Goal: Task Accomplishment & Management: Use online tool/utility

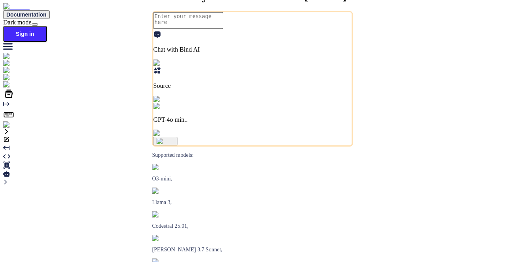
type textarea "x"
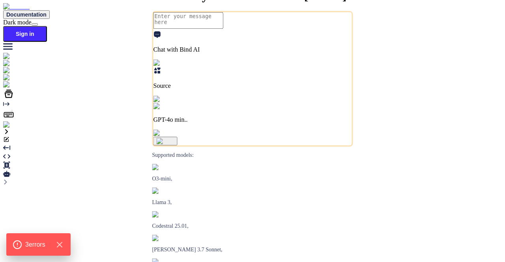
type textarea "x"
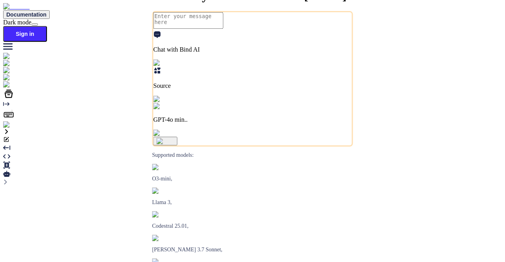
click at [11, 129] on img at bounding box center [14, 125] width 22 height 7
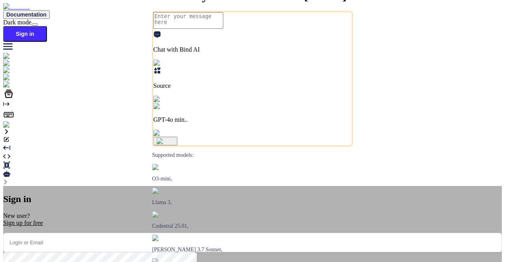
click at [195, 233] on input "email" at bounding box center [252, 242] width 499 height 19
type textarea "x"
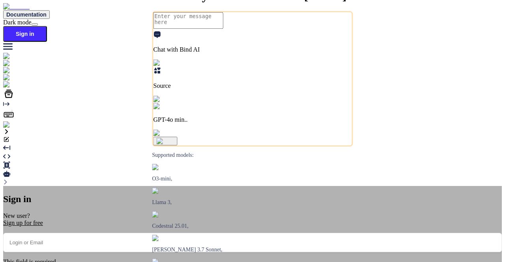
click at [202, 233] on input "email" at bounding box center [252, 242] width 499 height 19
paste input "tamir@efa.co.il"
type input "tamir@efa.co.il"
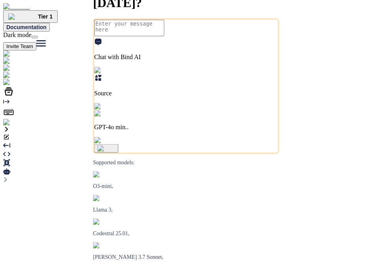
click at [11, 86] on img at bounding box center [29, 82] width 52 height 7
click at [7, 126] on img at bounding box center [16, 122] width 26 height 7
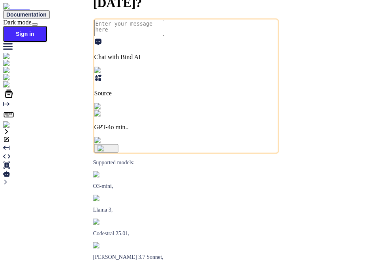
click at [14, 129] on img at bounding box center [14, 125] width 22 height 7
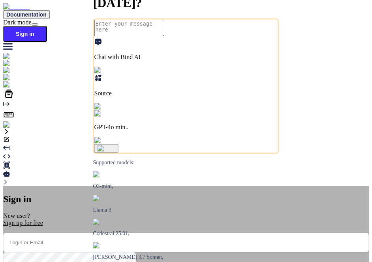
click at [180, 233] on input "email" at bounding box center [185, 242] width 365 height 19
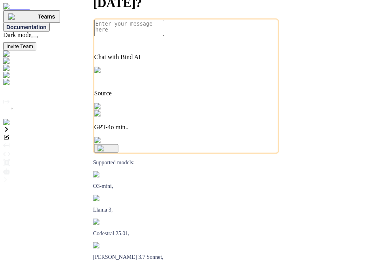
type textarea "x"
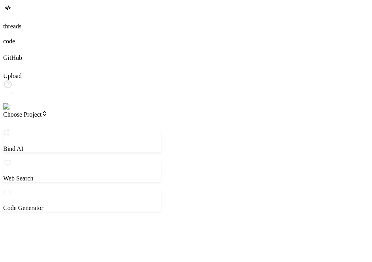
drag, startPoint x: 139, startPoint y: 146, endPoint x: 169, endPoint y: 149, distance: 30.9
click at [161, 149] on div "Bind AI Web Search Created with Pixso. Code Generator ‌ ‌ ‌ ‌ ‌ ‌ ‌ ‌ ‌ ‌ ‌ ‌ ‌…" at bounding box center [82, 250] width 158 height 243
click at [73, 219] on textarea at bounding box center [39, 227] width 70 height 17
type textarea "x"
type textarea "h"
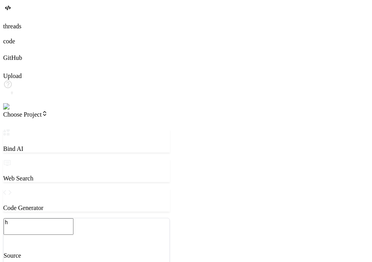
type textarea "x"
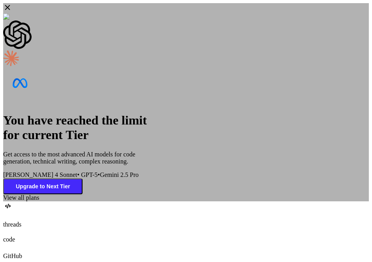
type textarea "hi"
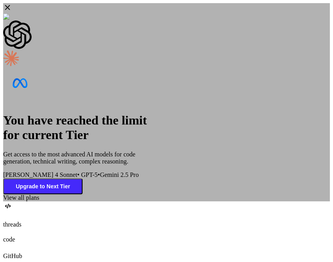
type textarea "x"
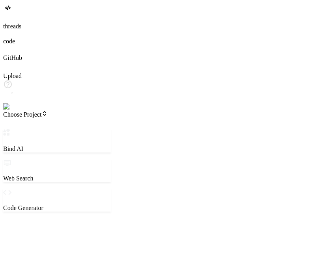
click at [73, 219] on textarea "hi" at bounding box center [39, 227] width 70 height 17
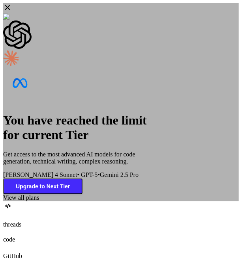
click at [12, 12] on icon at bounding box center [7, 7] width 9 height 9
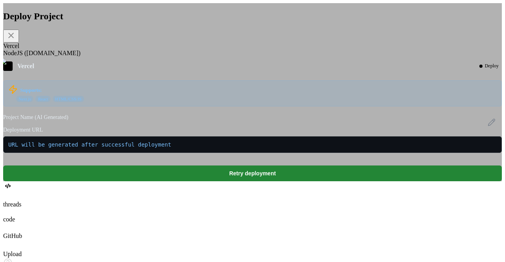
click at [16, 40] on icon at bounding box center [10, 35] width 9 height 9
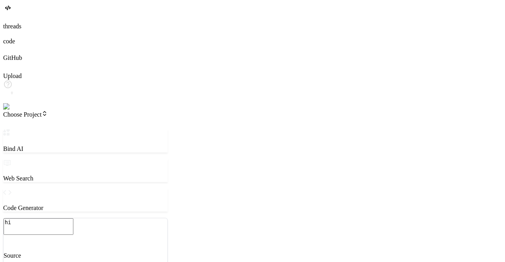
click at [48, 111] on span "Choose Project" at bounding box center [25, 114] width 45 height 7
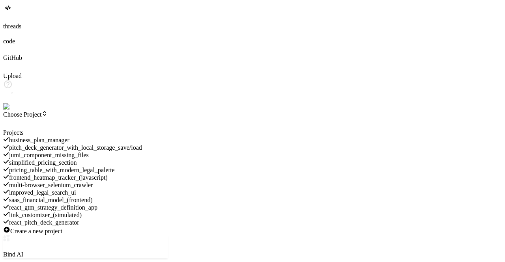
click at [31, 129] on div at bounding box center [85, 129] width 165 height 0
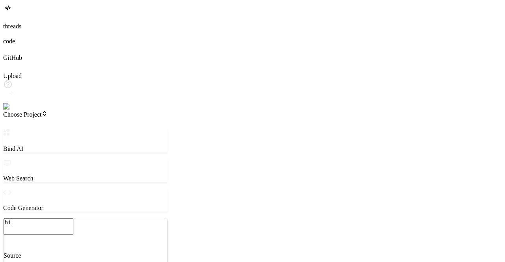
click at [13, 111] on img at bounding box center [16, 106] width 26 height 7
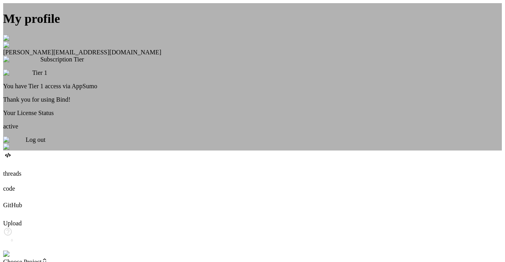
click at [254, 151] on div "Log out" at bounding box center [252, 144] width 499 height 14
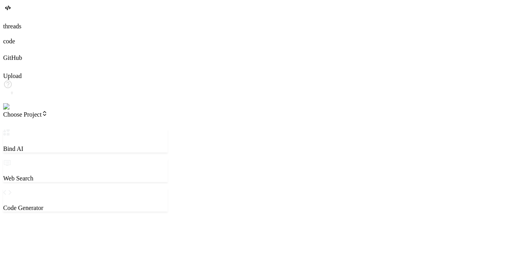
scroll to position [7, 0]
click at [9, 111] on img at bounding box center [16, 106] width 26 height 7
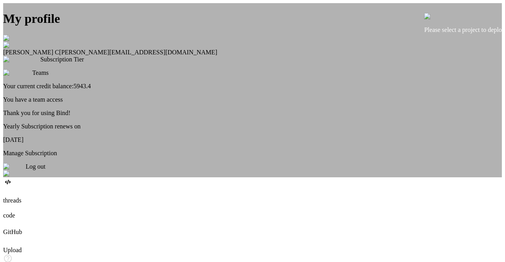
click at [98, 131] on div "My profile Saravanan C saravanan@witarist.com Subscription Tier Teams Your curr…" at bounding box center [252, 90] width 499 height 174
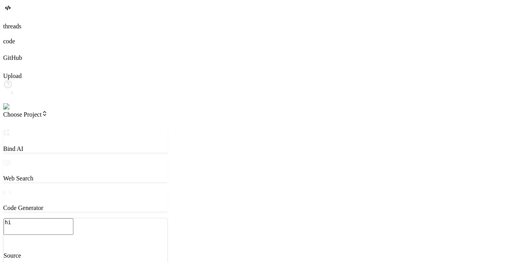
click at [48, 111] on span "Choose Project" at bounding box center [25, 114] width 45 height 7
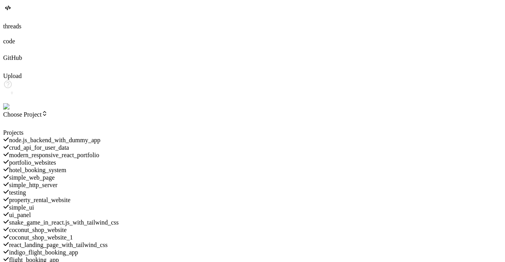
click at [86, 137] on span "node.js_backend_with_dummy_app" at bounding box center [55, 140] width 92 height 7
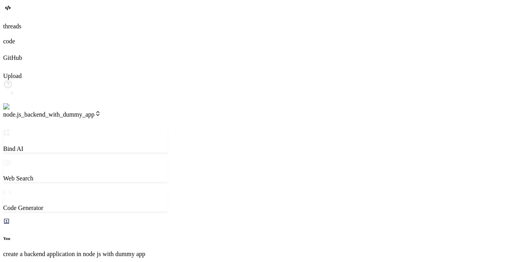
scroll to position [191, 0]
type textarea "x"
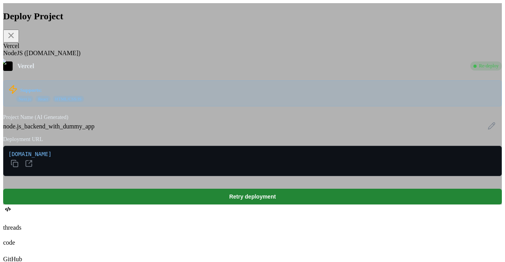
click at [198, 57] on div "NodeJS (Fly.io)" at bounding box center [252, 53] width 499 height 7
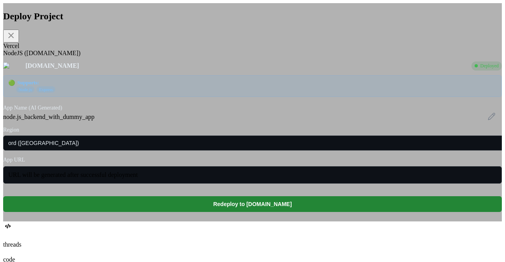
click at [151, 50] on div "Vercel" at bounding box center [252, 46] width 499 height 7
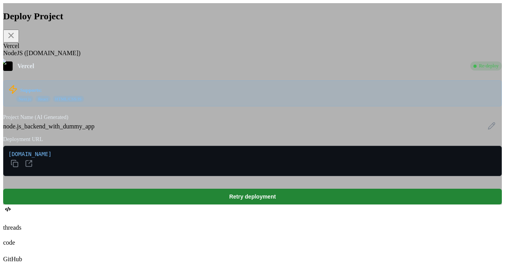
click at [200, 57] on div "NodeJS (Fly.io)" at bounding box center [252, 53] width 499 height 7
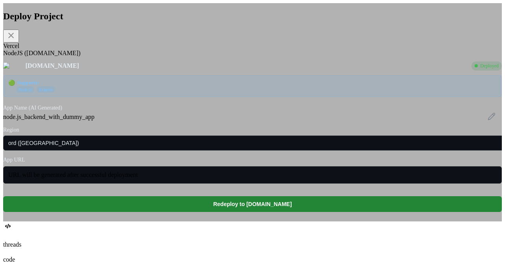
click at [154, 50] on div "Vercel" at bounding box center [252, 46] width 499 height 7
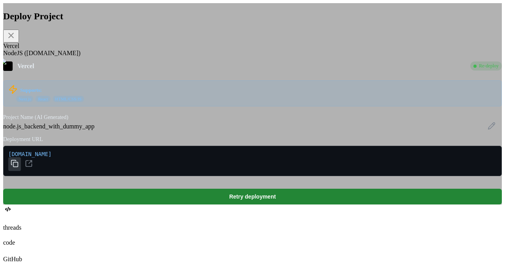
click at [21, 171] on button at bounding box center [14, 164] width 13 height 14
click at [19, 168] on icon at bounding box center [15, 164] width 8 height 8
click at [33, 168] on icon at bounding box center [29, 164] width 8 height 8
click at [16, 40] on icon at bounding box center [10, 35] width 9 height 9
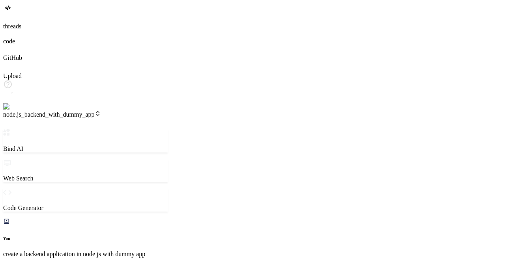
click at [101, 111] on span "node.js_backend_with_dummy_app" at bounding box center [52, 114] width 98 height 7
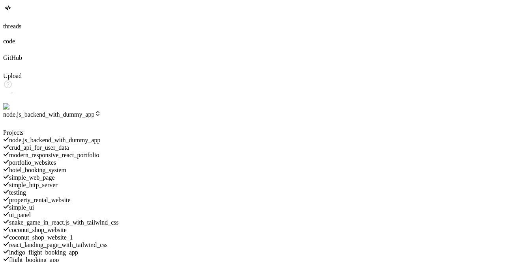
scroll to position [354, 0]
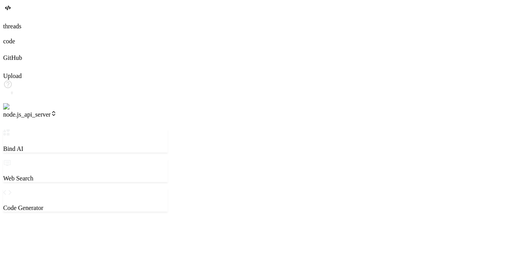
scroll to position [221, 0]
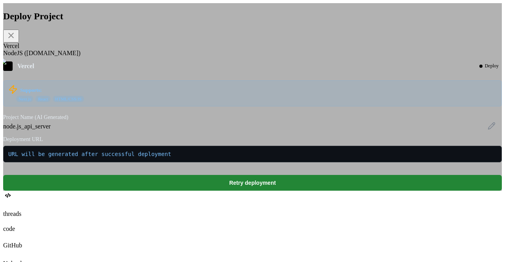
scroll to position [100, 0]
click at [197, 57] on div "NodeJS (Fly.io)" at bounding box center [252, 53] width 499 height 7
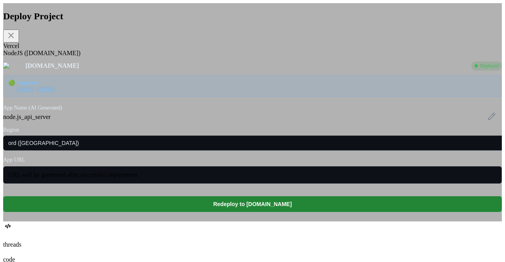
click at [148, 50] on div "Vercel" at bounding box center [252, 46] width 499 height 7
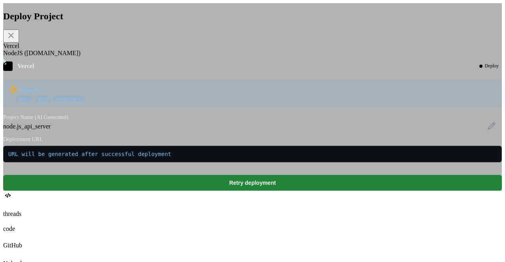
click at [197, 57] on div "NodeJS (Fly.io)" at bounding box center [252, 53] width 499 height 7
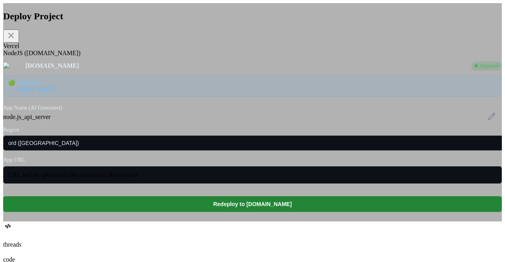
click at [151, 50] on div "Vercel" at bounding box center [252, 46] width 499 height 7
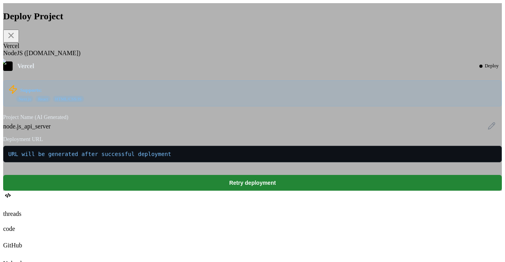
click at [193, 57] on div "NodeJS (Fly.io)" at bounding box center [252, 53] width 499 height 7
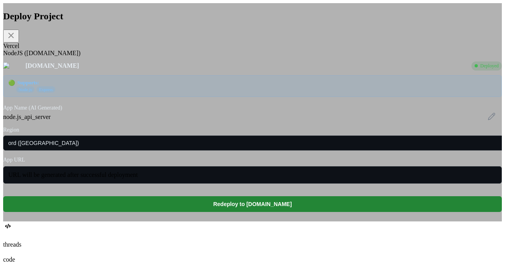
click at [154, 50] on div "Vercel" at bounding box center [252, 46] width 499 height 7
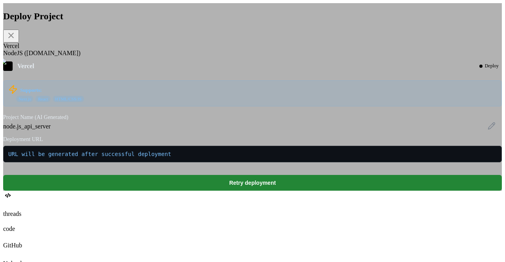
click at [16, 40] on icon at bounding box center [10, 35] width 9 height 9
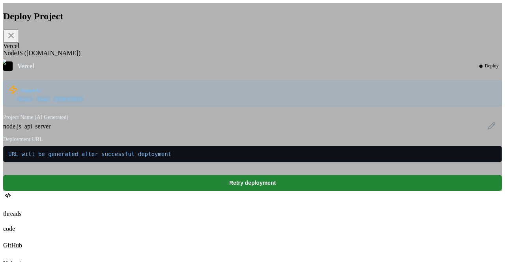
click at [16, 40] on icon at bounding box center [10, 35] width 9 height 9
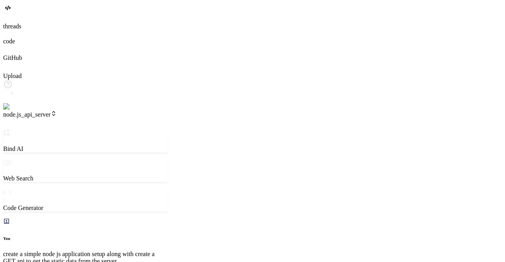
click at [57, 111] on span "node.js_api_server" at bounding box center [30, 114] width 54 height 7
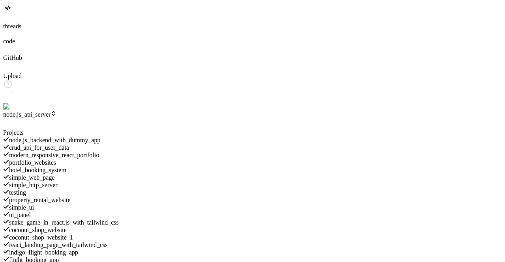
click at [66, 167] on span "hotel_booking_system" at bounding box center [37, 170] width 57 height 7
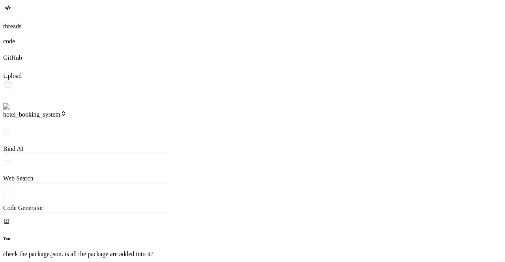
scroll to position [287, 0]
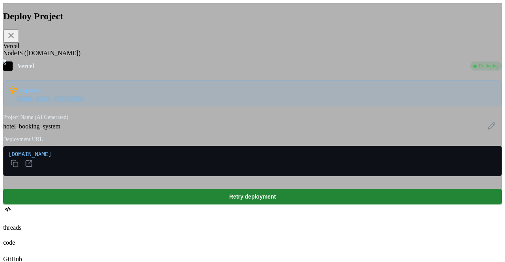
scroll to position [858, 0]
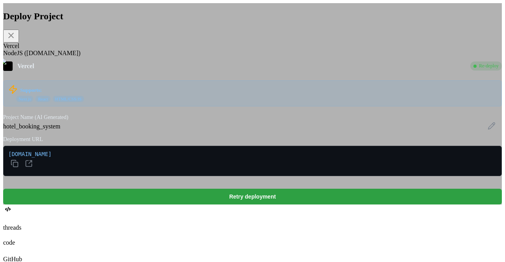
click at [269, 205] on button "Retry deployment" at bounding box center [252, 197] width 499 height 16
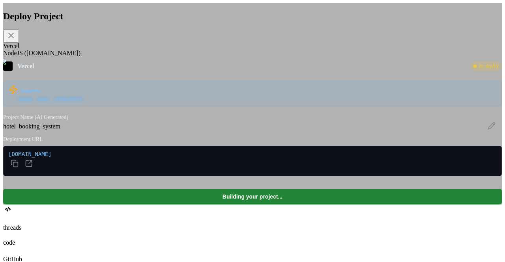
type textarea "x"
click at [16, 40] on icon at bounding box center [10, 35] width 9 height 9
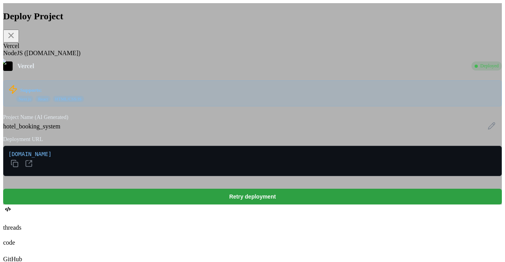
click at [225, 204] on button "Retry deployment" at bounding box center [252, 197] width 499 height 16
type textarea "x"
click at [255, 205] on button "Retry deployment" at bounding box center [252, 197] width 499 height 16
click at [246, 205] on button "Retry deployment" at bounding box center [252, 197] width 499 height 16
click at [253, 205] on button "Retry deployment" at bounding box center [252, 197] width 499 height 16
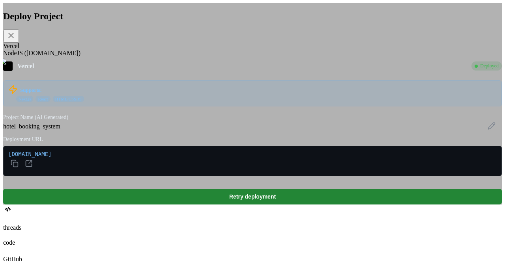
click at [200, 57] on div "NodeJS (Fly.io)" at bounding box center [252, 53] width 499 height 7
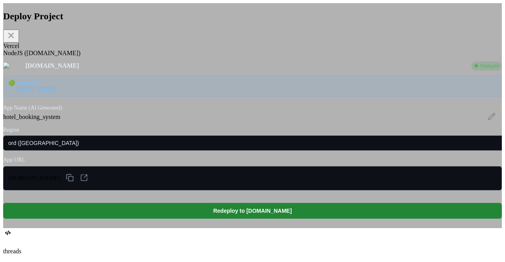
click at [156, 48] on div "Vercel" at bounding box center [252, 46] width 499 height 7
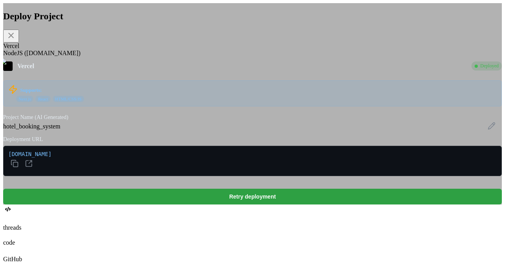
click at [242, 205] on button "Retry deployment" at bounding box center [252, 197] width 499 height 16
type textarea "x"
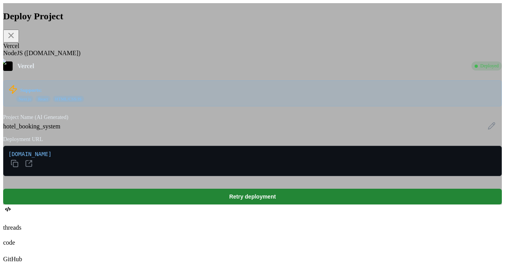
click at [194, 57] on div "NodeJS (Fly.io)" at bounding box center [252, 53] width 499 height 7
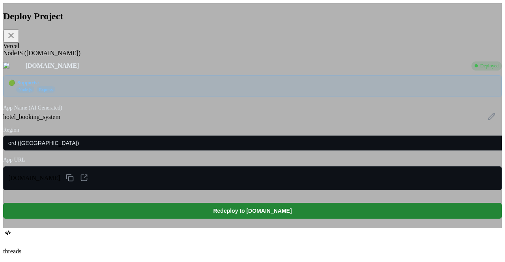
click at [16, 37] on icon at bounding box center [10, 35] width 9 height 9
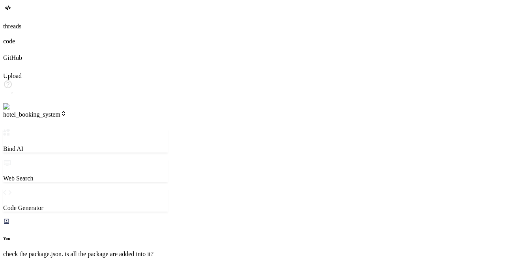
click at [67, 111] on span "hotel_booking_system" at bounding box center [35, 114] width 64 height 7
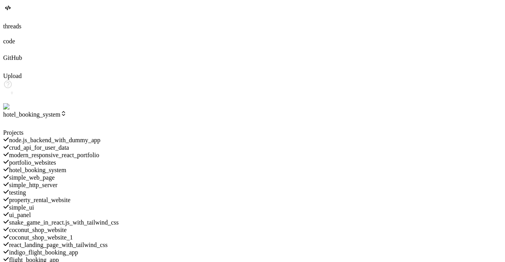
click at [71, 197] on span "property_rental_website" at bounding box center [40, 200] width 62 height 7
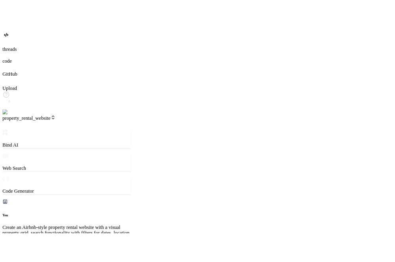
scroll to position [464, 0]
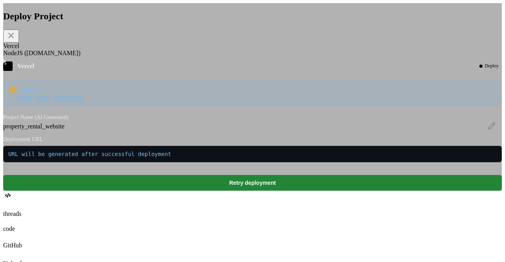
click at [200, 57] on div "NodeJS (Fly.io)" at bounding box center [252, 53] width 499 height 7
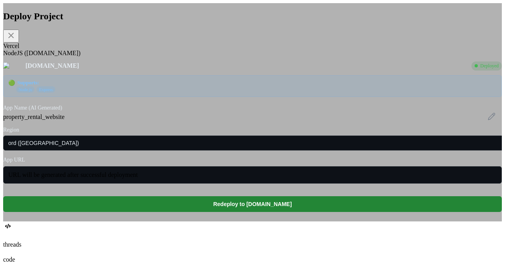
click at [101, 83] on div "Deploy Project Vercel NodeJS (Fly.io) Fly.io Deployed 🟢 Supports: Node.js Expre…" at bounding box center [252, 112] width 499 height 219
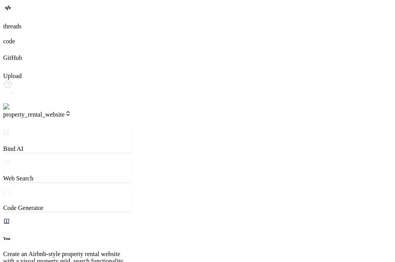
scroll to position [0, 0]
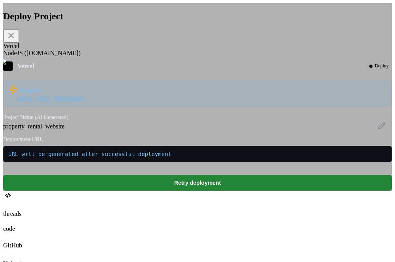
scroll to position [523, 0]
type textarea "x"
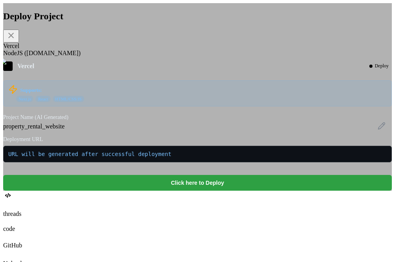
click at [228, 191] on button "Click here to Deploy" at bounding box center [197, 183] width 388 height 16
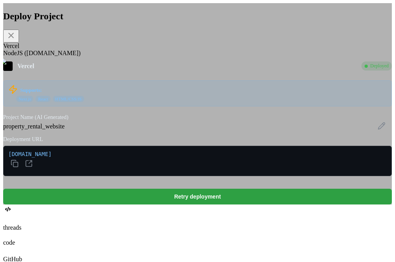
type textarea "x"
click at [214, 205] on button "Retry deployment" at bounding box center [197, 197] width 388 height 16
click at [188, 205] on button "Retry deployment" at bounding box center [197, 197] width 388 height 16
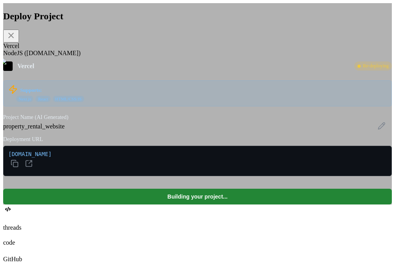
click at [14, 38] on icon at bounding box center [11, 36] width 6 height 6
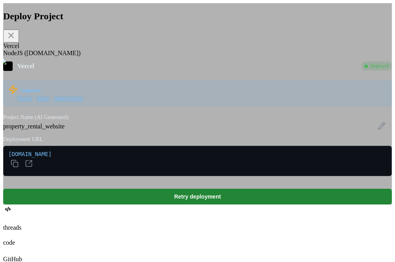
click at [16, 40] on icon at bounding box center [10, 35] width 9 height 9
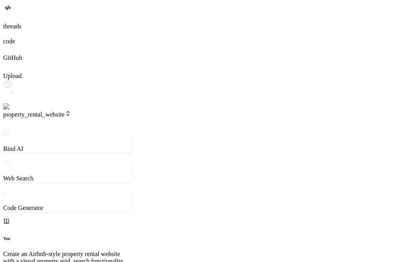
click at [71, 111] on span "property_rental_website" at bounding box center [37, 114] width 68 height 7
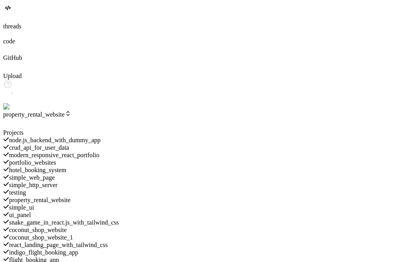
scroll to position [25, 0]
click at [87, 204] on div "simple_ui" at bounding box center [67, 207] width 128 height 7
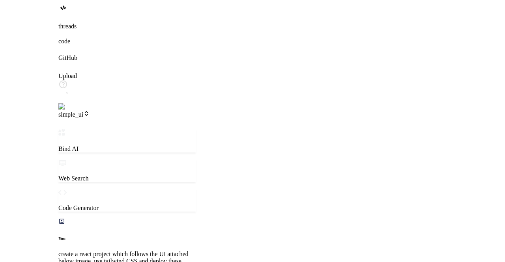
scroll to position [1705, 0]
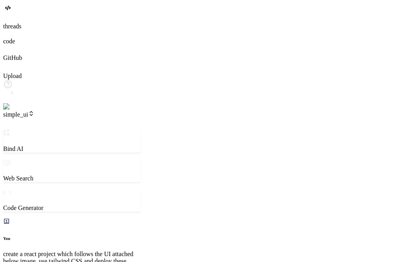
drag, startPoint x: 343, startPoint y: 43, endPoint x: 140, endPoint y: 75, distance: 205.3
click at [140, 129] on div "Bind AI Web Search Created with Pixso. Code Generator You create a react projec…" at bounding box center [71, 250] width 137 height 243
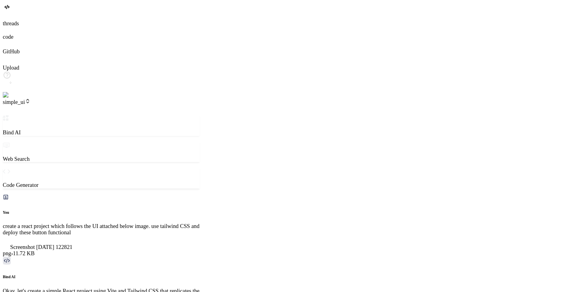
scroll to position [0, 0]
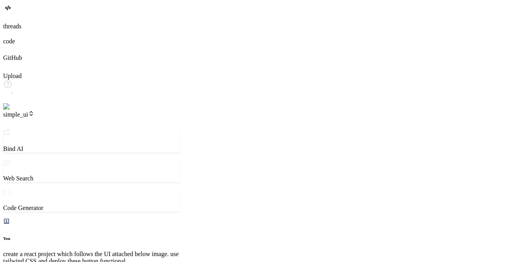
click at [180, 129] on div at bounding box center [91, 129] width 177 height 0
drag, startPoint x: 367, startPoint y: 112, endPoint x: 67, endPoint y: 131, distance: 300.5
click at [67, 131] on div "Bind AI Web Search Created with Pixso. Code Generator You create a react projec…" at bounding box center [53, 250] width 100 height 243
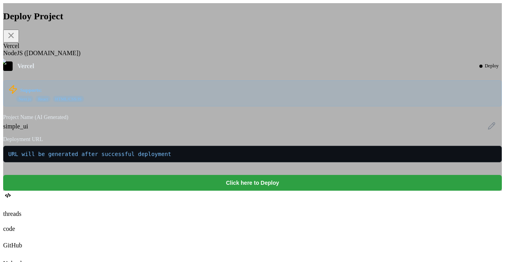
click at [247, 191] on button "Click here to Deploy" at bounding box center [252, 183] width 499 height 16
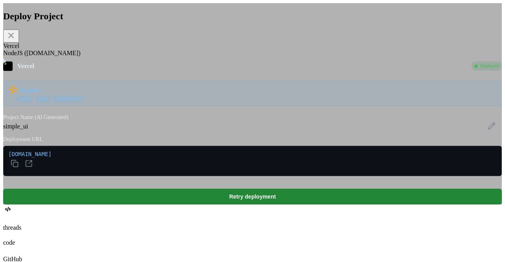
click at [197, 57] on div "NodeJS (Fly.io)" at bounding box center [252, 53] width 499 height 7
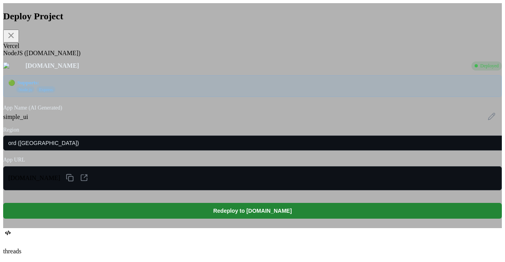
click at [152, 50] on div "Vercel" at bounding box center [252, 46] width 499 height 7
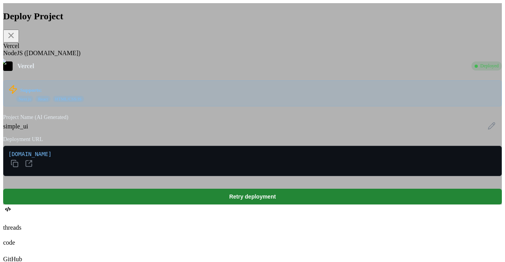
scroll to position [943, 0]
click at [92, 107] on div "Deploy Project Vercel NodeJS (Fly.io) Vercel Deployed Supports: Next.js React H…" at bounding box center [252, 104] width 499 height 202
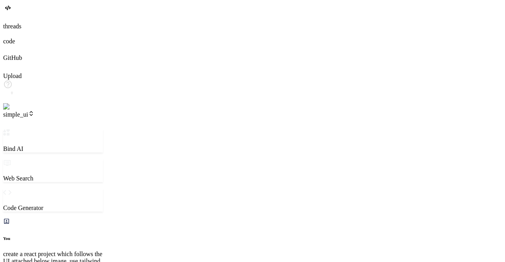
click at [34, 111] on span "simple_ui" at bounding box center [18, 114] width 31 height 7
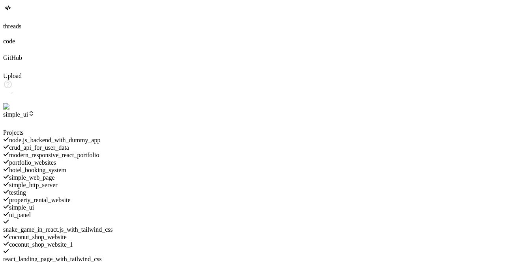
scroll to position [354, 0]
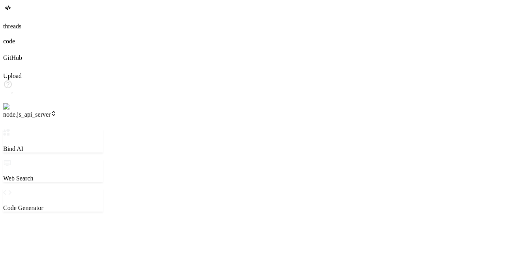
scroll to position [972, 0]
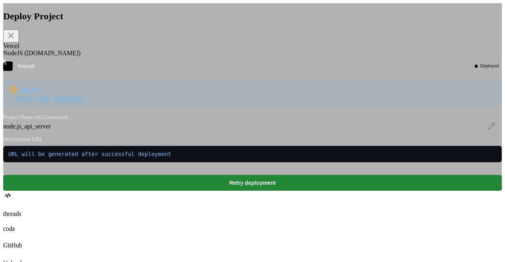
click at [191, 57] on div "NodeJS (Fly.io)" at bounding box center [252, 53] width 499 height 7
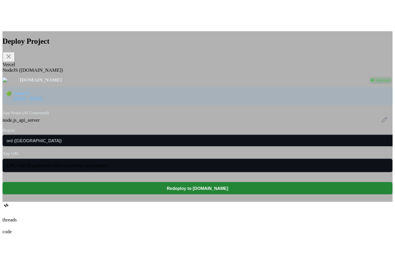
scroll to position [174, 0]
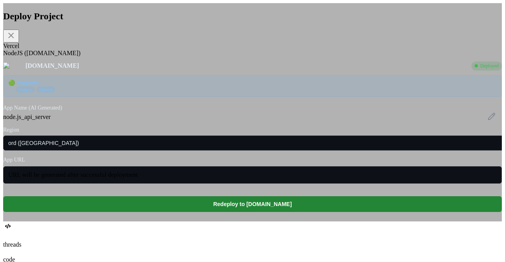
click at [154, 50] on div "Vercel" at bounding box center [252, 46] width 499 height 7
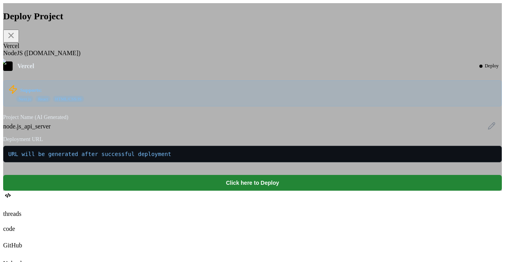
click at [193, 57] on div "NodeJS (Fly.io)" at bounding box center [252, 53] width 499 height 7
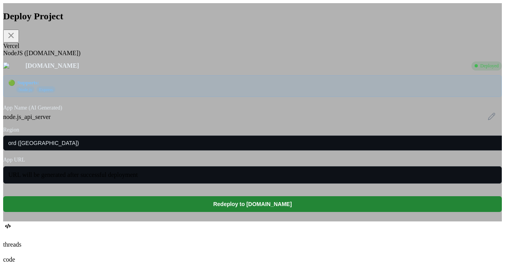
click at [156, 50] on div "Vercel" at bounding box center [252, 46] width 499 height 7
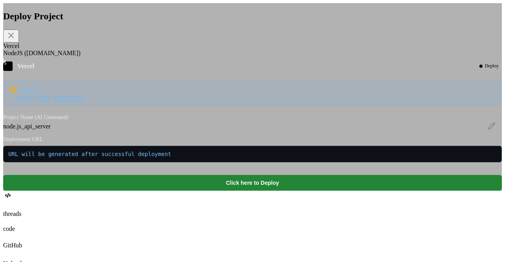
click at [192, 57] on div "NodeJS (Fly.io)" at bounding box center [252, 53] width 499 height 7
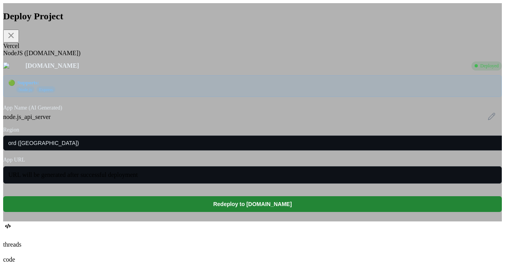
click at [151, 50] on div "Vercel" at bounding box center [252, 46] width 499 height 7
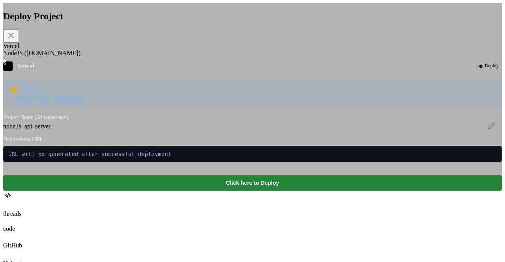
click at [193, 57] on div "NodeJS (Fly.io)" at bounding box center [252, 53] width 499 height 7
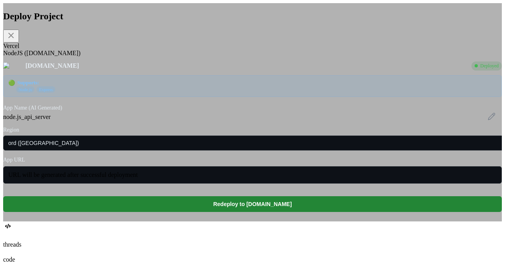
click at [148, 50] on div "Vercel" at bounding box center [252, 46] width 499 height 7
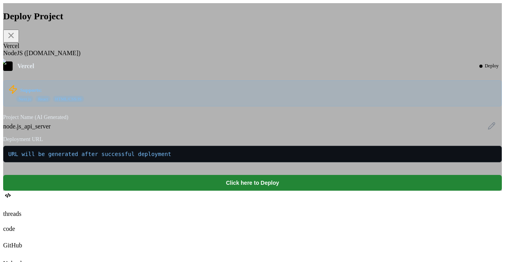
click at [16, 40] on icon at bounding box center [10, 35] width 9 height 9
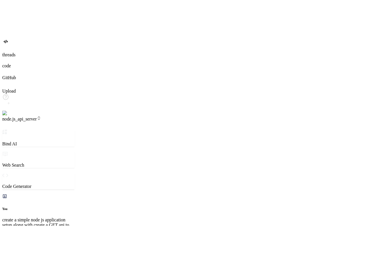
scroll to position [192, 0]
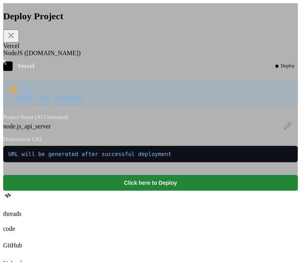
scroll to position [113, 0]
click at [85, 57] on div "NodeJS (Fly.io)" at bounding box center [150, 53] width 294 height 7
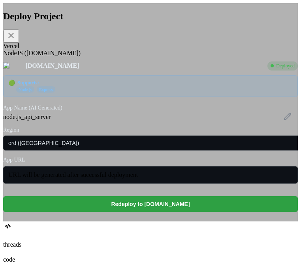
click at [159, 212] on button "Redeploy to Fly.io" at bounding box center [150, 205] width 294 height 16
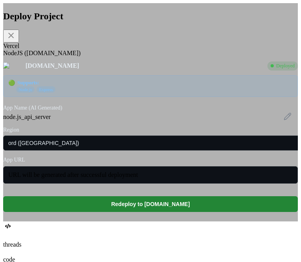
click at [16, 37] on icon at bounding box center [10, 35] width 9 height 9
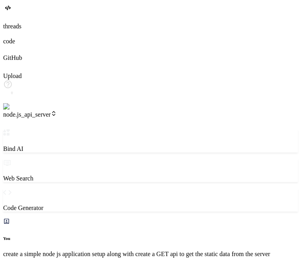
click at [36, 111] on span "node.js_api_server" at bounding box center [30, 114] width 54 height 7
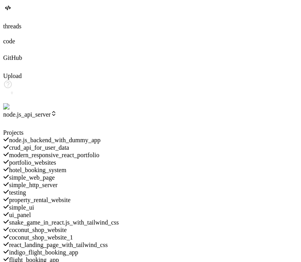
click at [66, 197] on div "property_rental_website" at bounding box center [150, 200] width 294 height 7
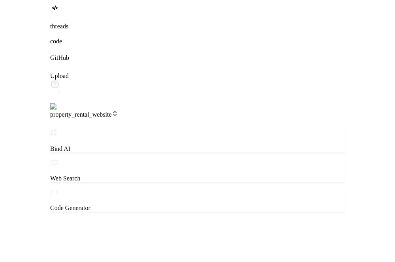
scroll to position [0, 0]
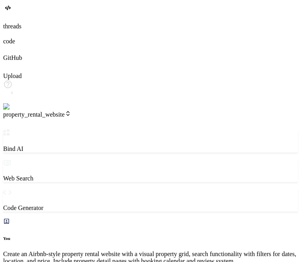
click at [13, 118] on icon "Created with Pixso." at bounding box center [7, 122] width 9 height 9
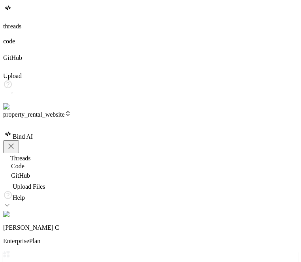
click at [162, 129] on div at bounding box center [150, 129] width 294 height 0
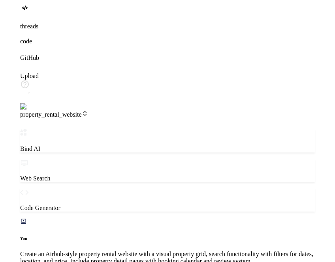
scroll to position [1149, 0]
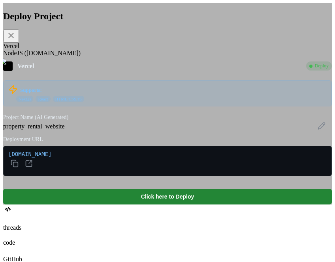
scroll to position [1260, 0]
click at [110, 57] on div "NodeJS (Fly.io)" at bounding box center [167, 53] width 328 height 7
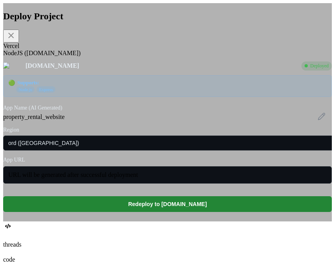
click at [73, 50] on div "Vercel" at bounding box center [167, 46] width 328 height 7
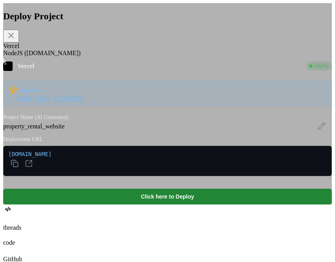
click at [14, 38] on icon at bounding box center [11, 36] width 6 height 6
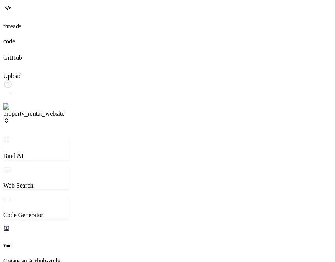
click at [54, 111] on span "property_rental_website" at bounding box center [34, 118] width 62 height 15
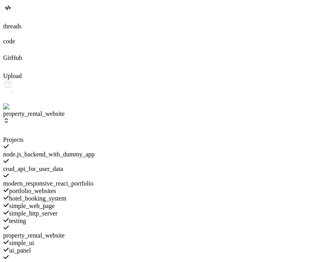
click at [69, 137] on div at bounding box center [36, 137] width 66 height 0
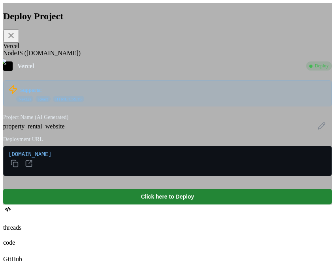
click at [118, 57] on div "NodeJS (Fly.io)" at bounding box center [167, 53] width 328 height 7
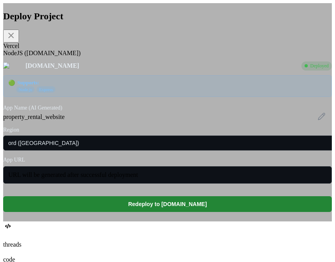
click at [66, 49] on div "Vercel" at bounding box center [167, 46] width 328 height 7
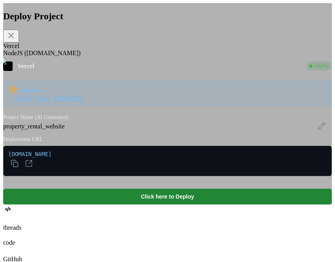
click at [14, 38] on icon at bounding box center [11, 36] width 6 height 6
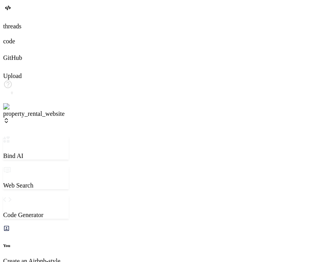
click at [65, 111] on header "property_rental_website Created with Pixso." at bounding box center [36, 124] width 66 height 26
click at [64, 111] on span "property_rental_website" at bounding box center [34, 118] width 62 height 15
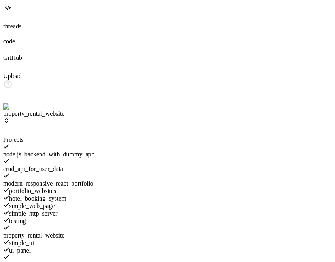
scroll to position [354, 0]
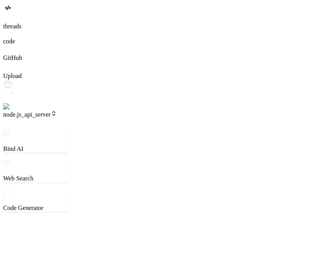
scroll to position [1289, 0]
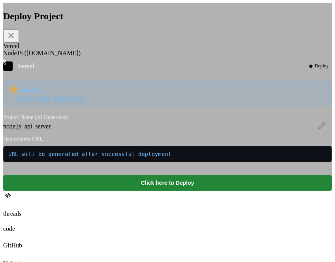
scroll to position [355, 0]
click at [112, 57] on div "NodeJS (Fly.io)" at bounding box center [167, 53] width 328 height 7
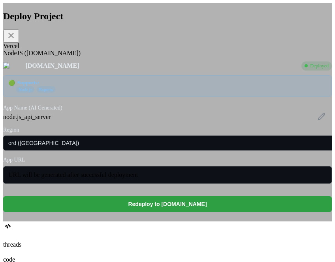
click at [197, 212] on button "Redeploy to Fly.io" at bounding box center [167, 205] width 328 height 16
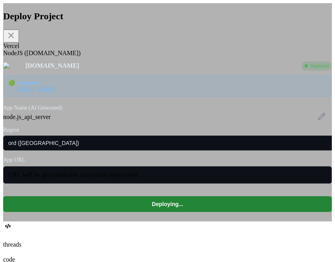
scroll to position [366, 0]
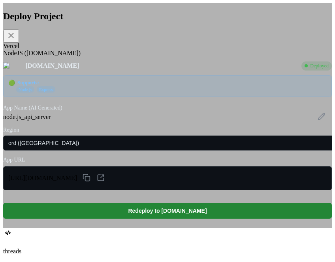
type textarea "x"
click at [277, 32] on div "Deploy Project" at bounding box center [167, 27] width 328 height 32
click at [14, 35] on icon at bounding box center [11, 36] width 6 height 6
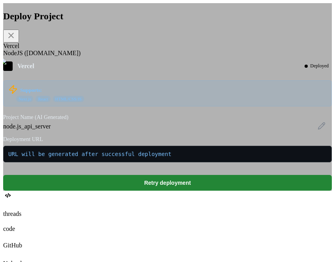
click at [107, 57] on div "NodeJS (Fly.io)" at bounding box center [167, 53] width 328 height 7
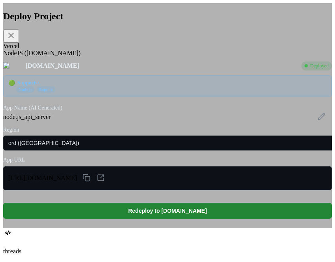
scroll to position [0, 0]
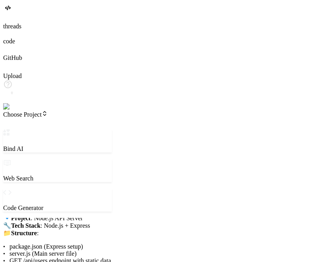
scroll to position [192, 0]
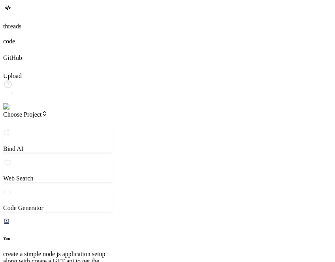
click at [48, 111] on span "Choose Project" at bounding box center [25, 114] width 45 height 7
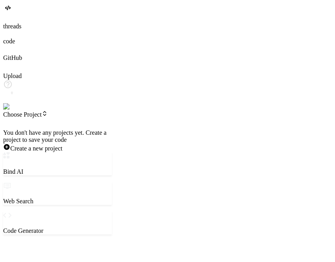
scroll to position [0, 0]
click at [88, 129] on div at bounding box center [57, 129] width 109 height 0
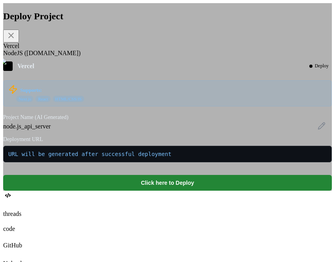
click at [105, 57] on div "NodeJS (Fly.io)" at bounding box center [167, 53] width 328 height 7
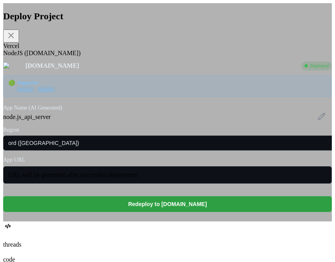
click at [159, 212] on button "Redeploy to Fly.io" at bounding box center [167, 205] width 328 height 16
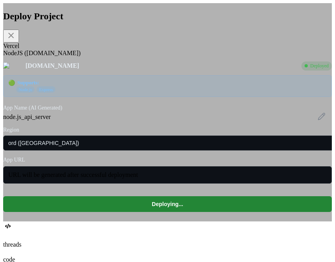
click at [71, 50] on div "Vercel" at bounding box center [167, 46] width 328 height 7
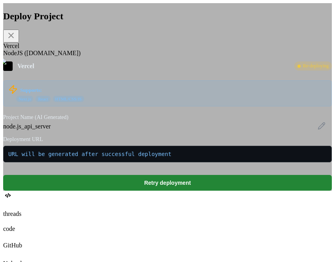
click at [111, 57] on div "NodeJS (Fly.io)" at bounding box center [167, 53] width 328 height 7
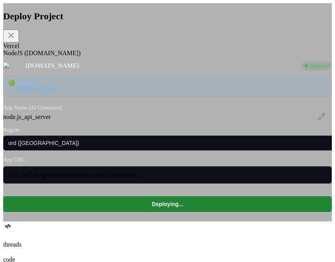
type textarea "x"
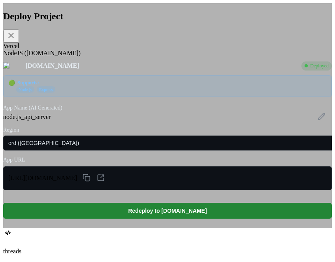
click at [16, 38] on icon at bounding box center [10, 35] width 9 height 9
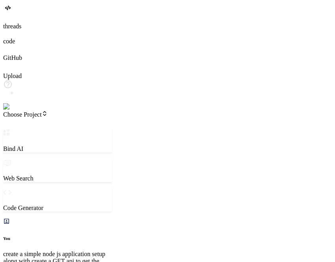
scroll to position [192, 0]
click at [69, 111] on header "Choose Project Created with Pixso." at bounding box center [57, 120] width 109 height 19
click at [48, 111] on span "Choose Project" at bounding box center [25, 114] width 45 height 7
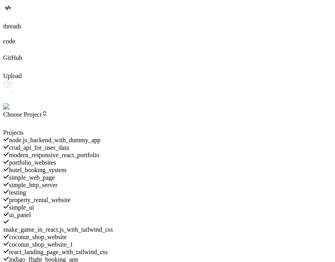
click at [31, 212] on span "ui_panel" at bounding box center [20, 215] width 22 height 7
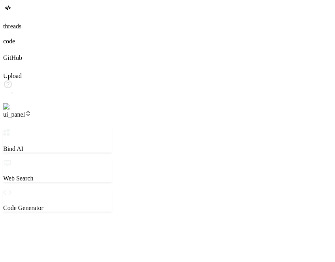
click at [112, 111] on header "ui_panel Created with Pixso." at bounding box center [57, 120] width 109 height 19
click at [31, 111] on span "ui_panel" at bounding box center [17, 114] width 28 height 7
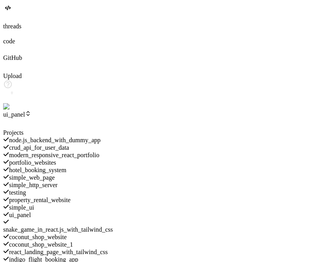
scroll to position [354, 0]
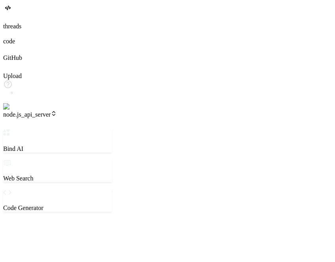
scroll to position [0, 0]
type textarea "x"
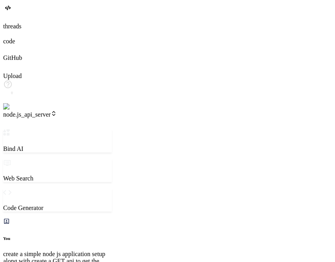
scroll to position [192, 0]
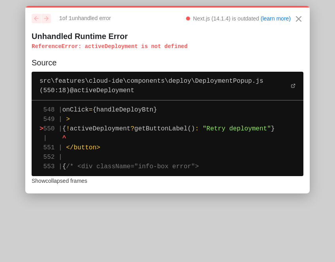
click at [110, 130] on span "activeDeployment" at bounding box center [100, 128] width 61 height 7
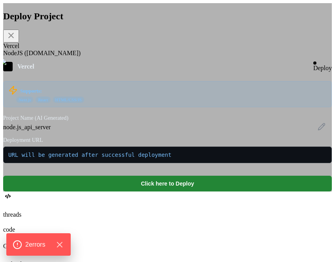
type textarea "x"
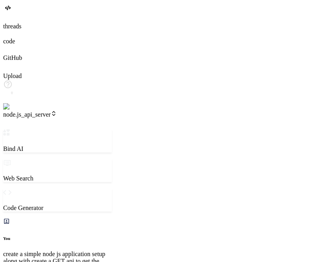
scroll to position [192, 0]
type textarea "x"
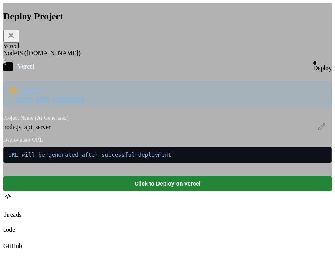
click at [117, 57] on div "NodeJS ([DOMAIN_NAME])" at bounding box center [167, 53] width 328 height 7
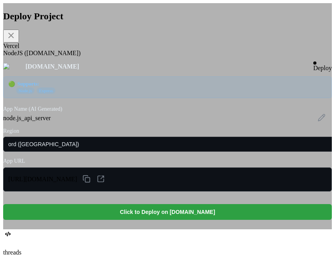
click at [164, 220] on button "Click to Deploy on fly.io" at bounding box center [167, 212] width 328 height 16
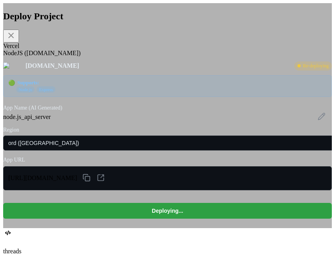
scroll to position [242, 0]
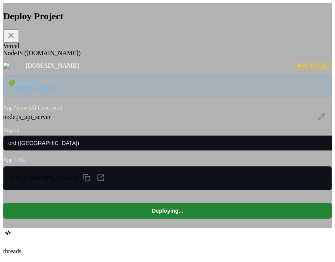
click at [69, 50] on div "Vercel" at bounding box center [167, 46] width 328 height 7
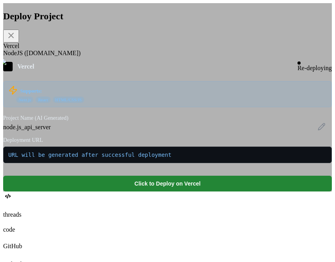
click at [111, 57] on div "NodeJS (Fly.io)" at bounding box center [167, 53] width 328 height 7
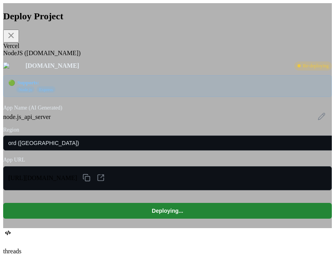
click at [74, 50] on div "Vercel" at bounding box center [167, 46] width 328 height 7
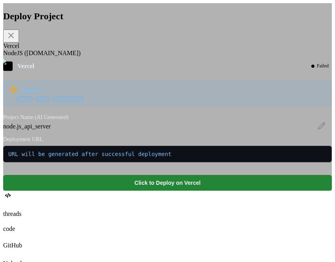
click at [105, 57] on div "NodeJS (Fly.io)" at bounding box center [167, 53] width 328 height 7
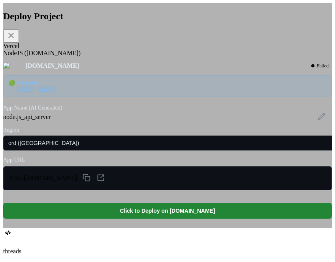
click at [69, 50] on div "Vercel" at bounding box center [167, 46] width 328 height 7
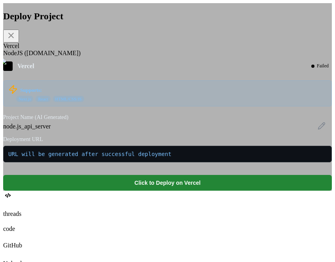
click at [103, 57] on div "NodeJS (Fly.io)" at bounding box center [167, 53] width 328 height 7
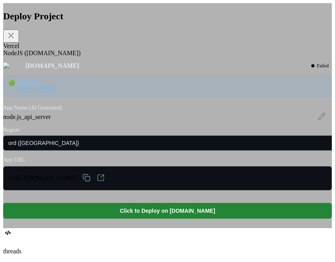
click at [66, 50] on div "Vercel" at bounding box center [167, 46] width 328 height 7
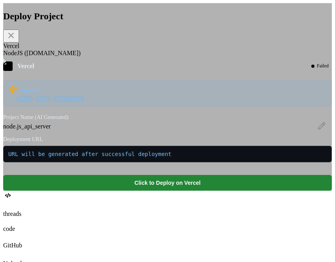
click at [105, 57] on div "NodeJS (Fly.io)" at bounding box center [167, 53] width 328 height 7
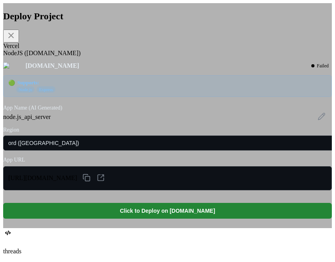
click at [69, 50] on div "Vercel" at bounding box center [167, 46] width 328 height 7
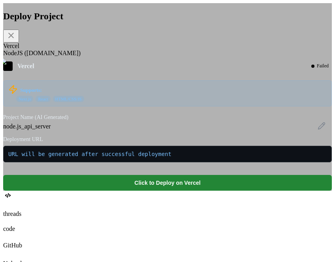
click at [104, 57] on div "NodeJS (Fly.io)" at bounding box center [167, 53] width 328 height 7
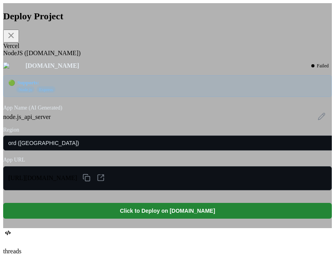
click at [62, 50] on div "Vercel" at bounding box center [167, 46] width 328 height 7
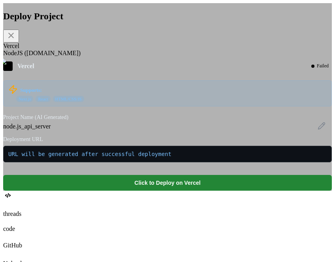
click at [101, 57] on div "NodeJS (Fly.io)" at bounding box center [167, 53] width 328 height 7
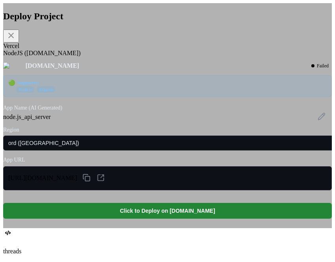
scroll to position [5, 0]
click at [72, 50] on div "Vercel" at bounding box center [167, 46] width 328 height 7
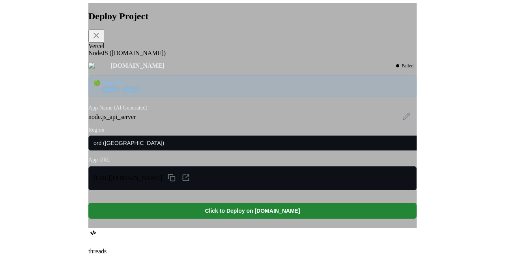
scroll to position [0, 0]
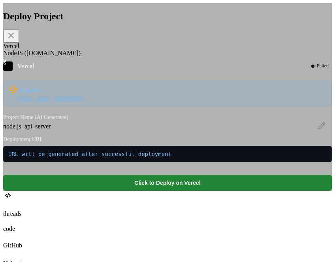
click at [106, 57] on div "NodeJS (Fly.io)" at bounding box center [167, 53] width 328 height 7
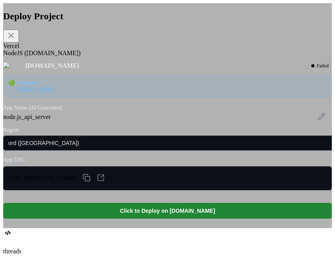
click at [70, 50] on div "Vercel" at bounding box center [167, 46] width 328 height 7
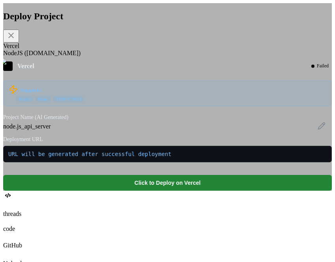
click at [113, 57] on div "NodeJS (Fly.io)" at bounding box center [167, 53] width 328 height 7
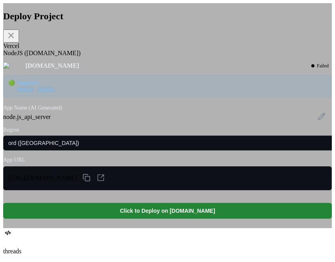
click at [66, 50] on div "Vercel" at bounding box center [167, 46] width 328 height 7
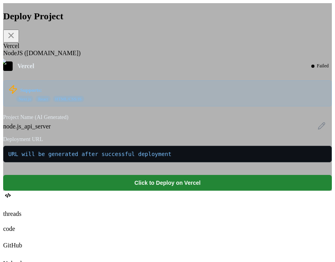
click at [115, 57] on div "NodeJS (Fly.io)" at bounding box center [167, 53] width 328 height 7
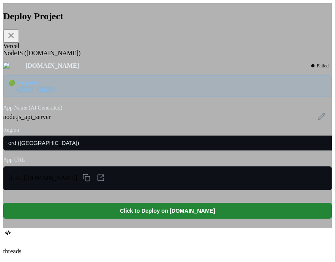
type textarea "x"
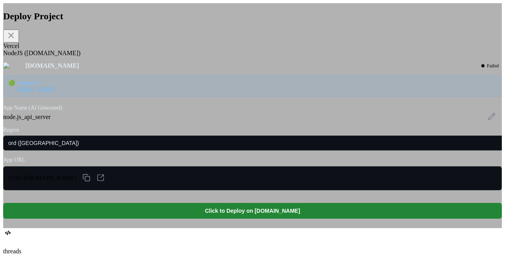
scroll to position [206, 0]
click at [155, 50] on div "Vercel" at bounding box center [252, 46] width 499 height 7
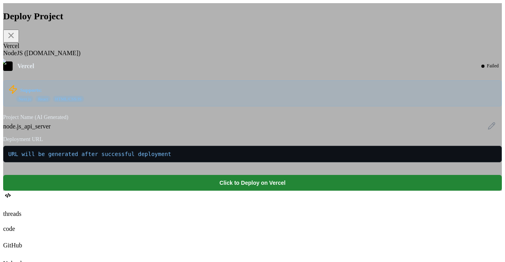
click at [194, 57] on div "NodeJS (Fly.io)" at bounding box center [252, 53] width 499 height 7
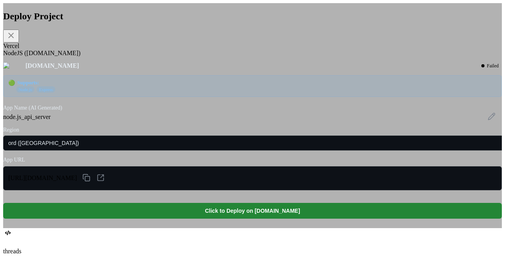
click at [16, 36] on icon at bounding box center [10, 35] width 9 height 9
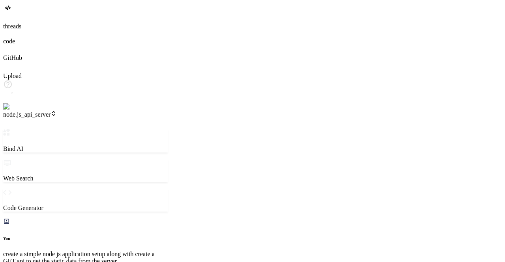
type textarea "x"
